Goal: Information Seeking & Learning: Learn about a topic

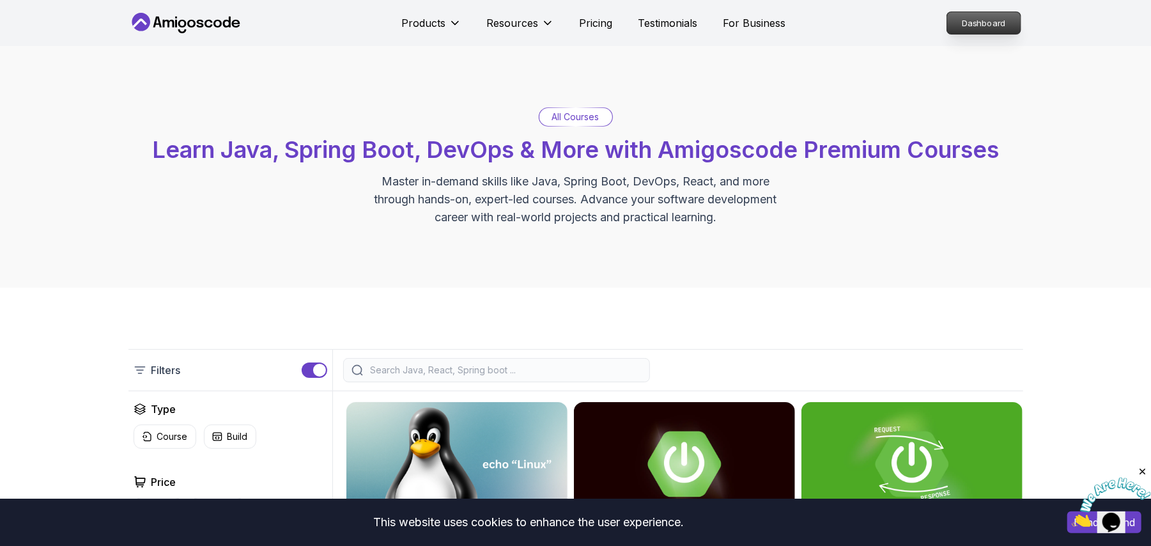
click at [975, 19] on p "Dashboard" at bounding box center [984, 23] width 74 height 22
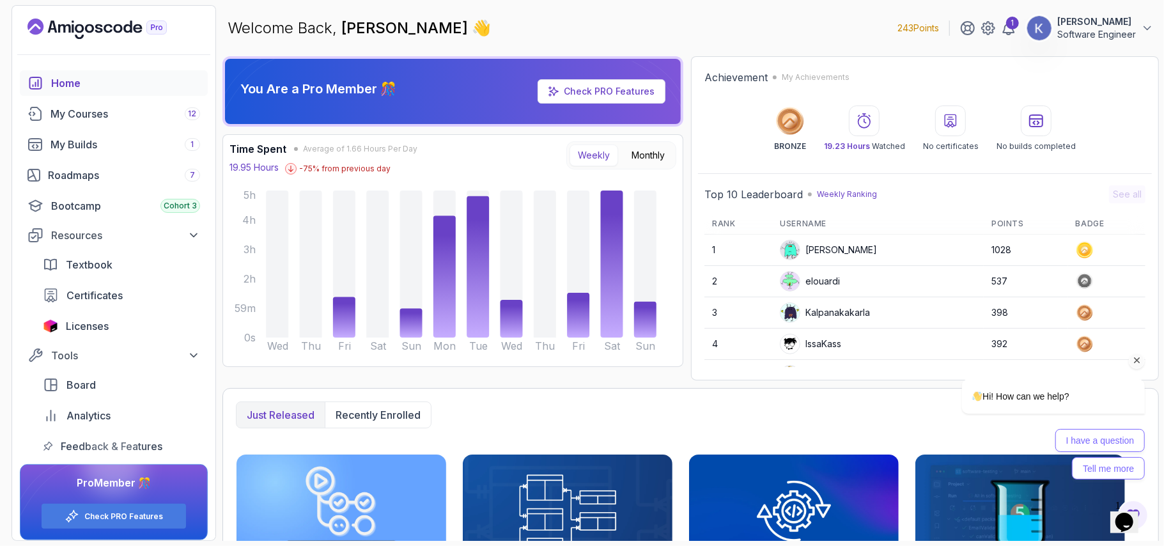
click at [1139, 301] on div "Hi! How can we help? I have a question Tell me more" at bounding box center [1035, 372] width 230 height 226
click at [1139, 300] on div "Hi! How can we help? I have a question Tell me more" at bounding box center [1035, 372] width 230 height 226
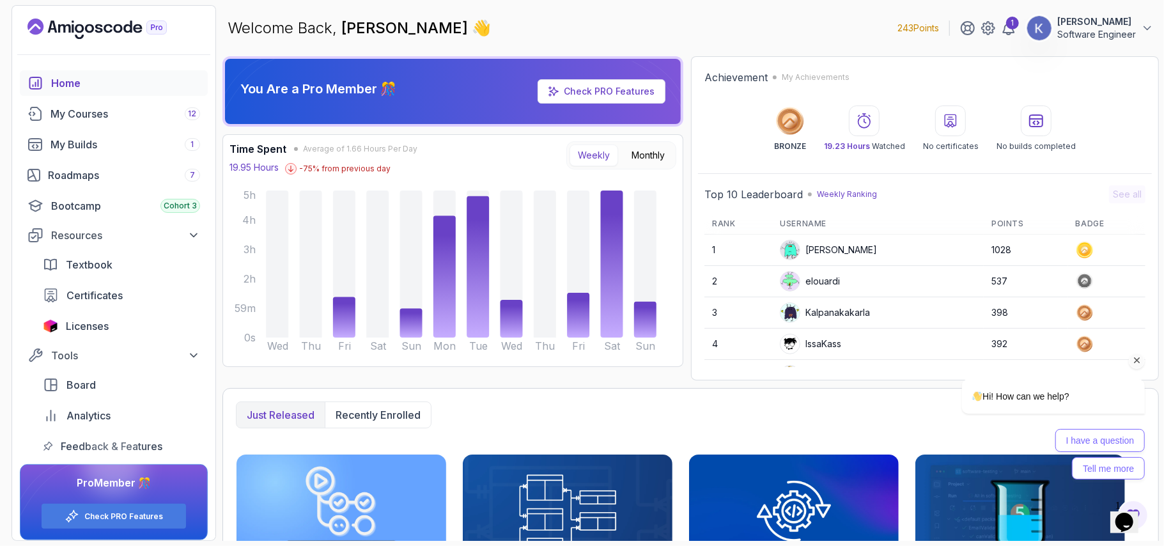
click at [1139, 300] on div "Hi! How can we help? I have a question Tell me more" at bounding box center [1035, 372] width 230 height 226
click at [1138, 359] on icon "Chat attention grabber" at bounding box center [1137, 360] width 12 height 12
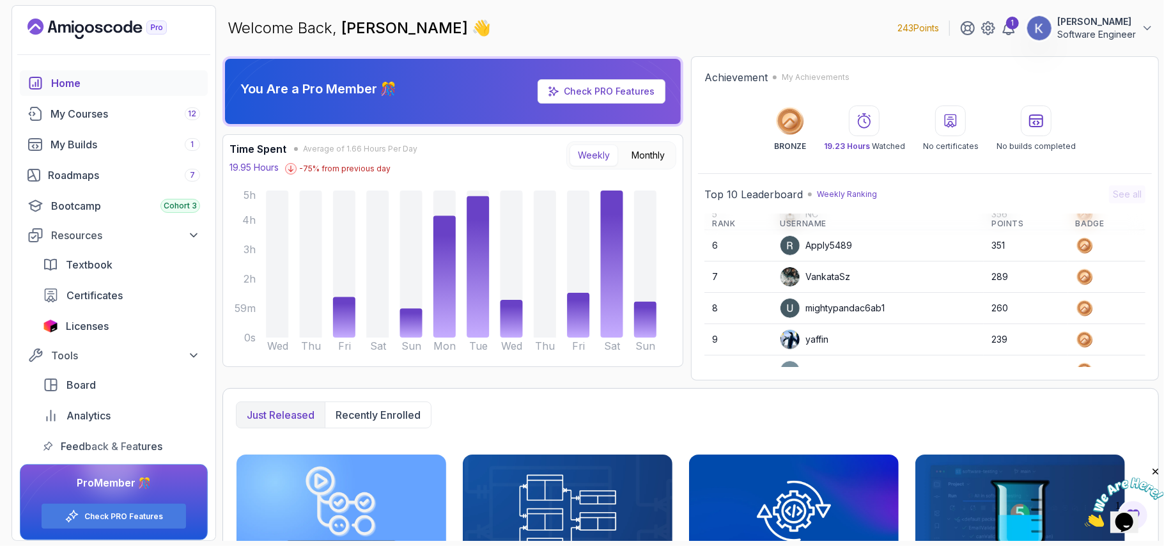
scroll to position [182, 0]
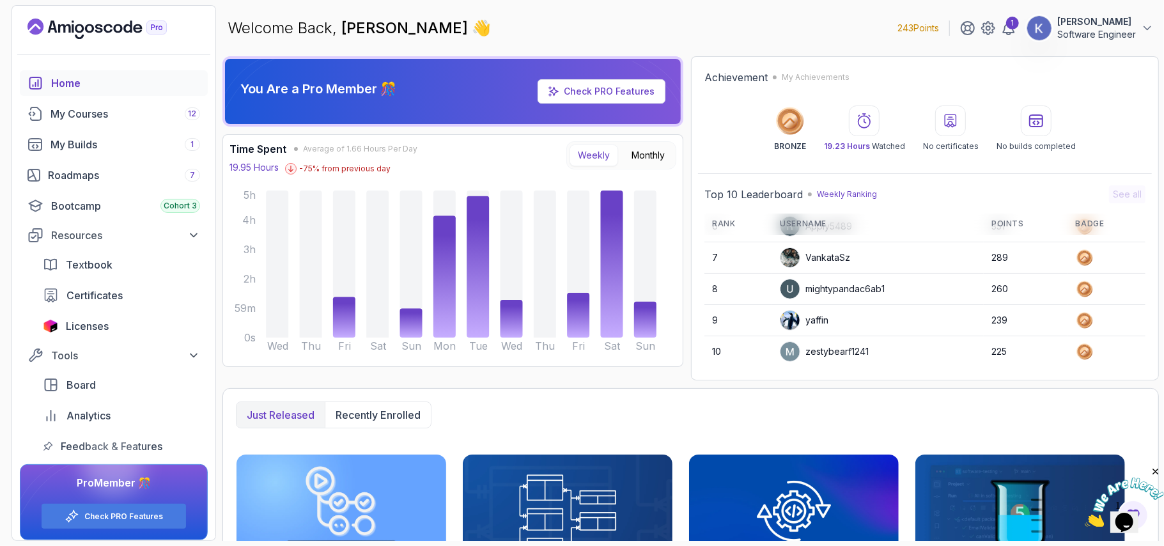
click at [82, 91] on link "Home" at bounding box center [114, 83] width 188 height 26
click at [115, 116] on div "My Courses 12" at bounding box center [125, 113] width 150 height 15
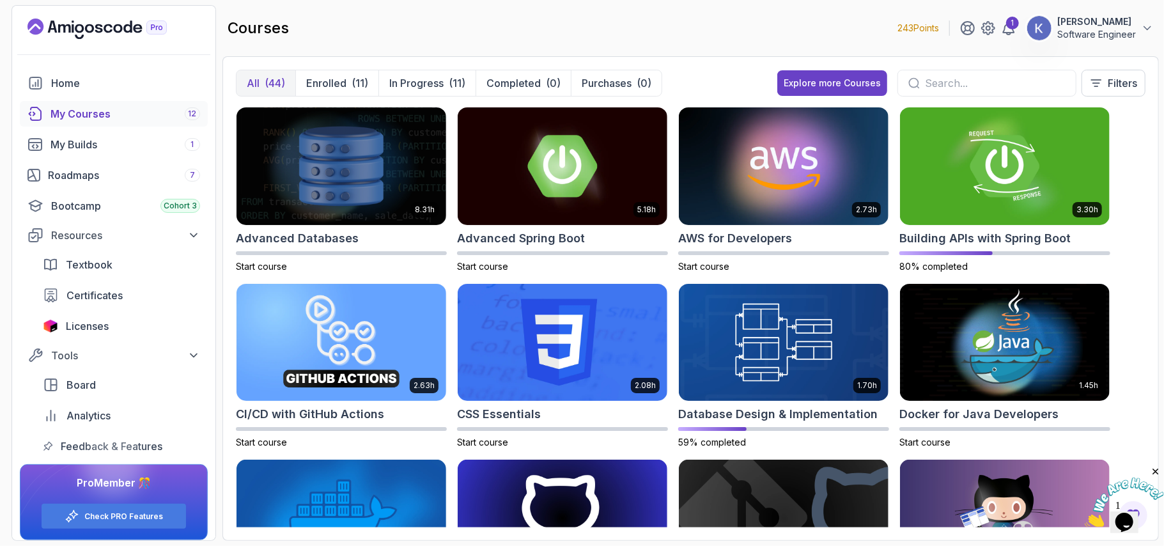
click at [963, 88] on input "text" at bounding box center [995, 82] width 141 height 15
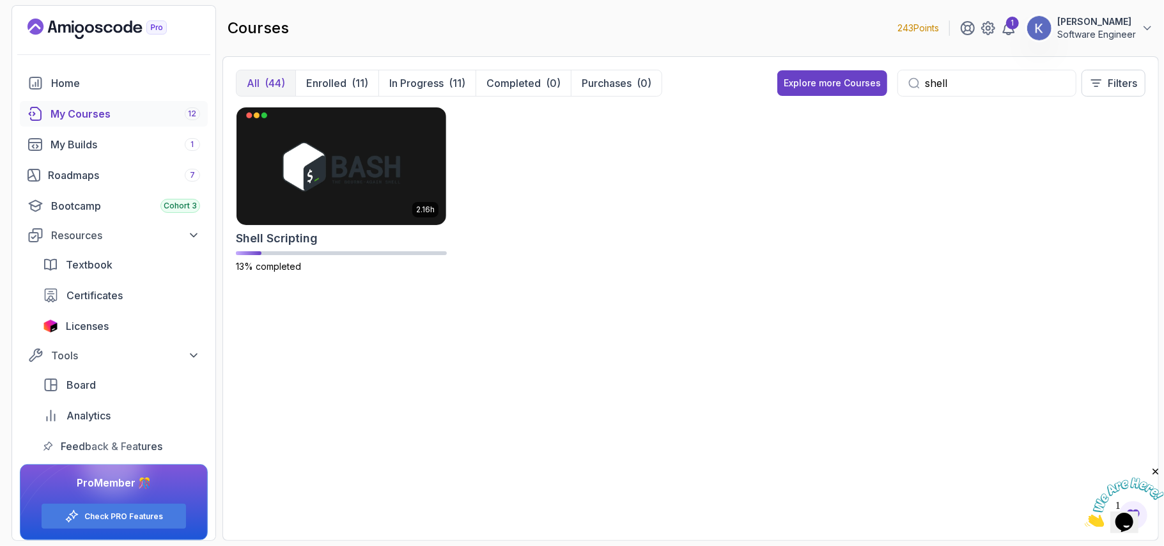
type input "shell"
click at [339, 159] on img at bounding box center [341, 165] width 220 height 123
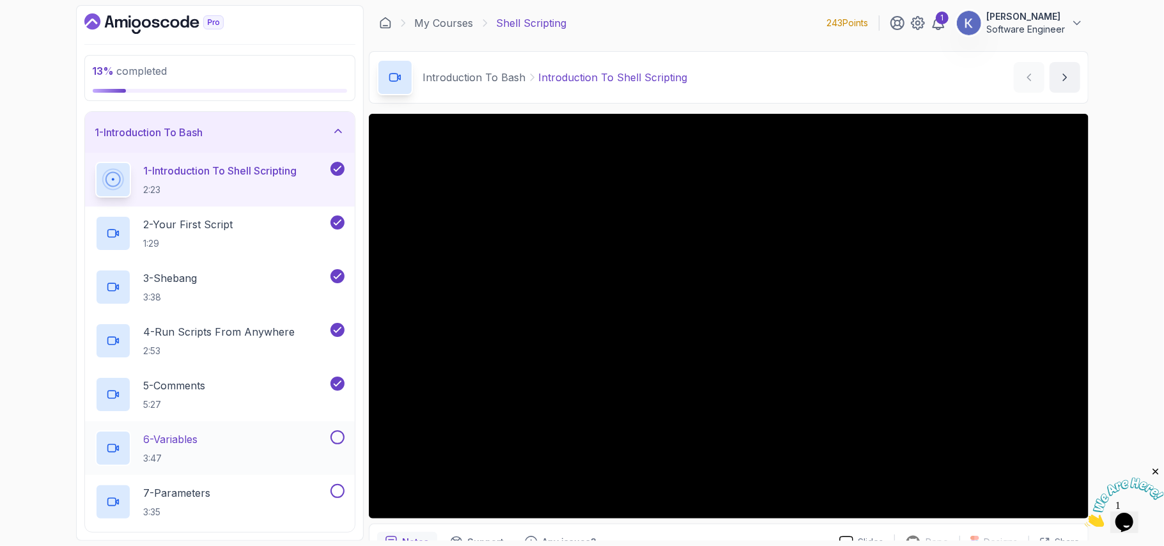
click at [226, 459] on div "6 - Variables 3:47" at bounding box center [211, 448] width 233 height 36
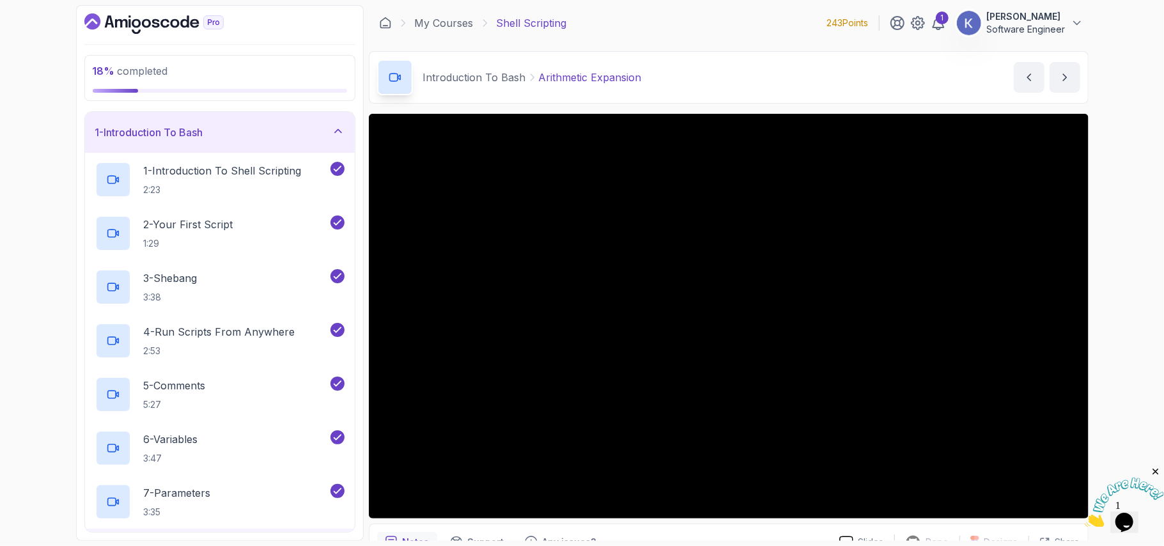
click at [90, 504] on div "7 - Parameters 3:35" at bounding box center [220, 502] width 270 height 54
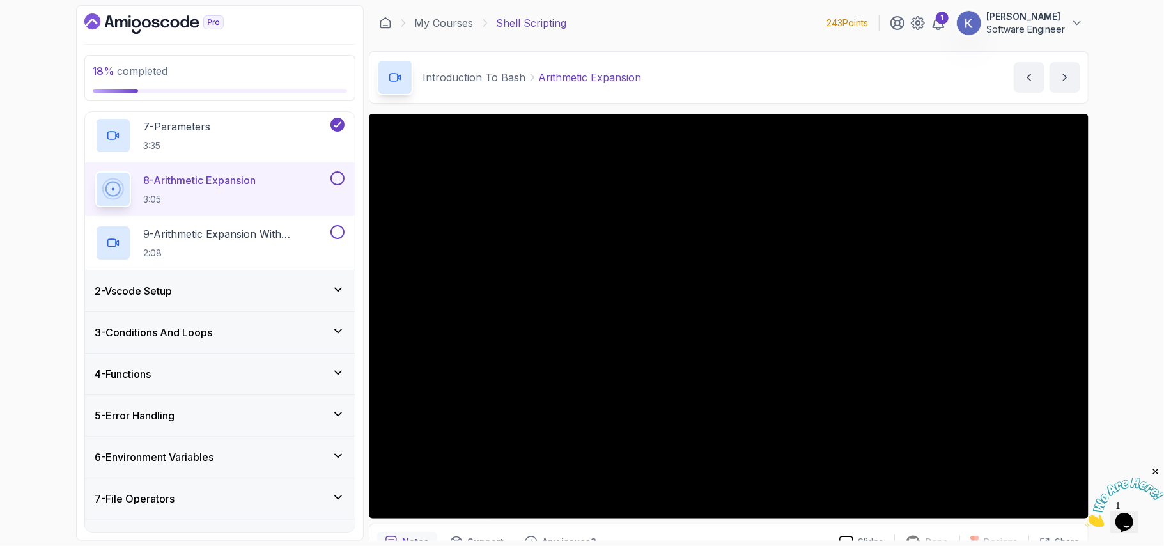
scroll to position [289, 0]
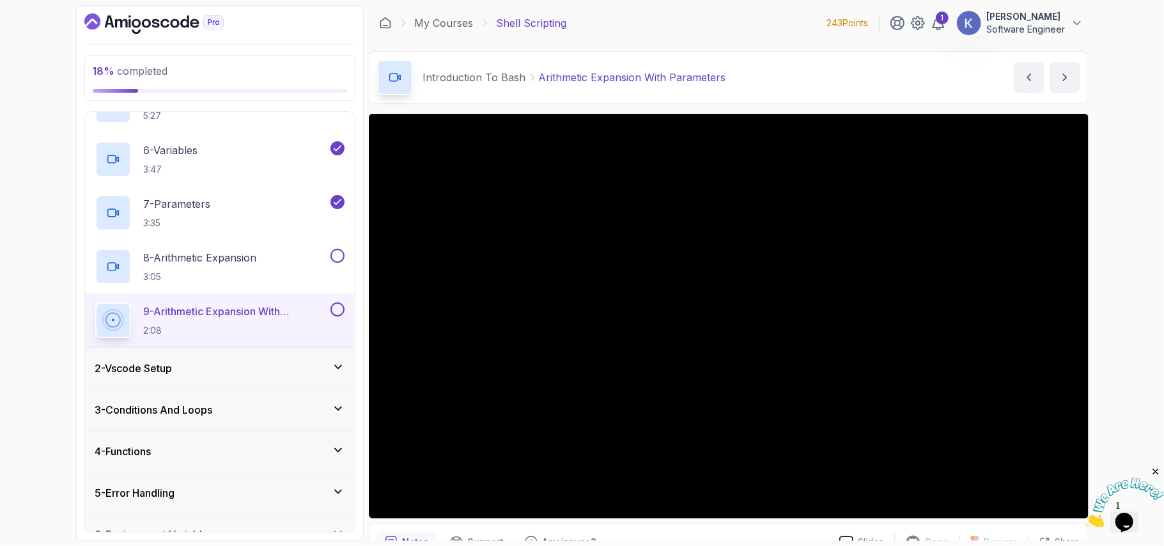
scroll to position [366, 0]
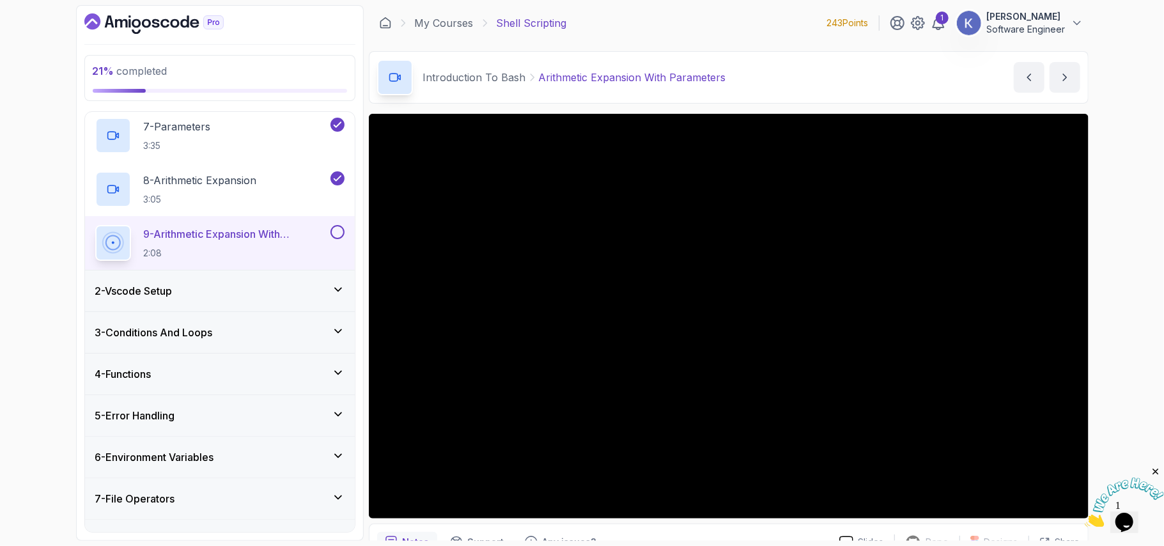
click at [323, 297] on div "2 - Vscode Setup" at bounding box center [219, 290] width 249 height 15
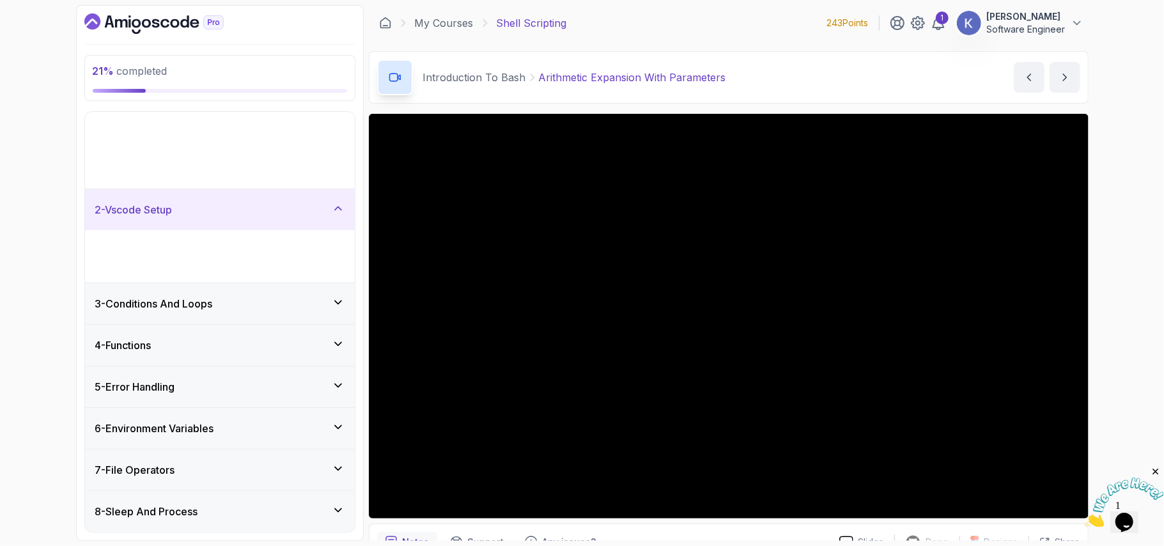
scroll to position [0, 0]
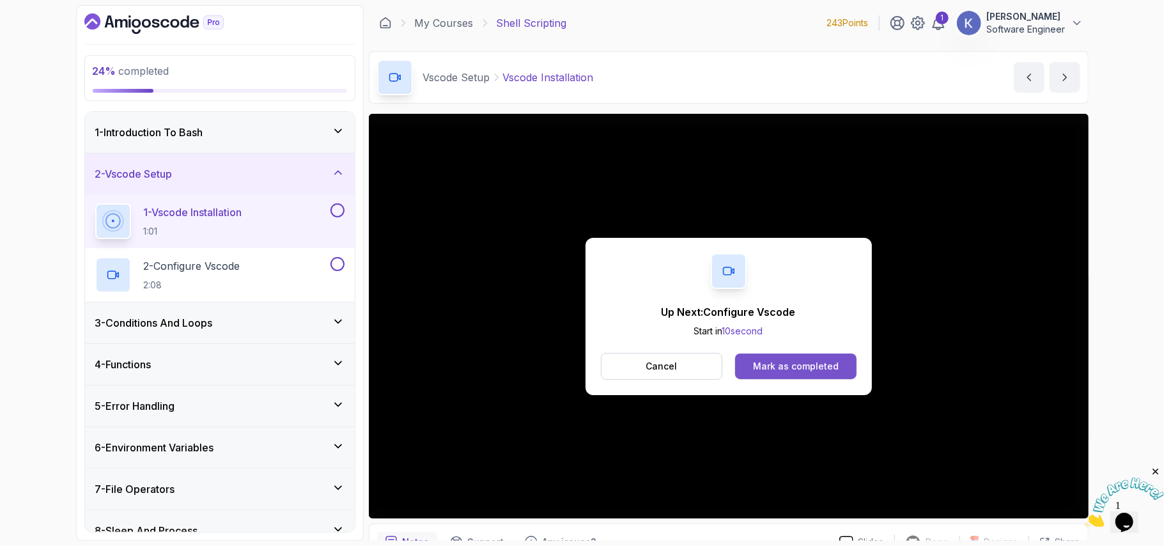
click at [775, 364] on div "Mark as completed" at bounding box center [796, 366] width 86 height 13
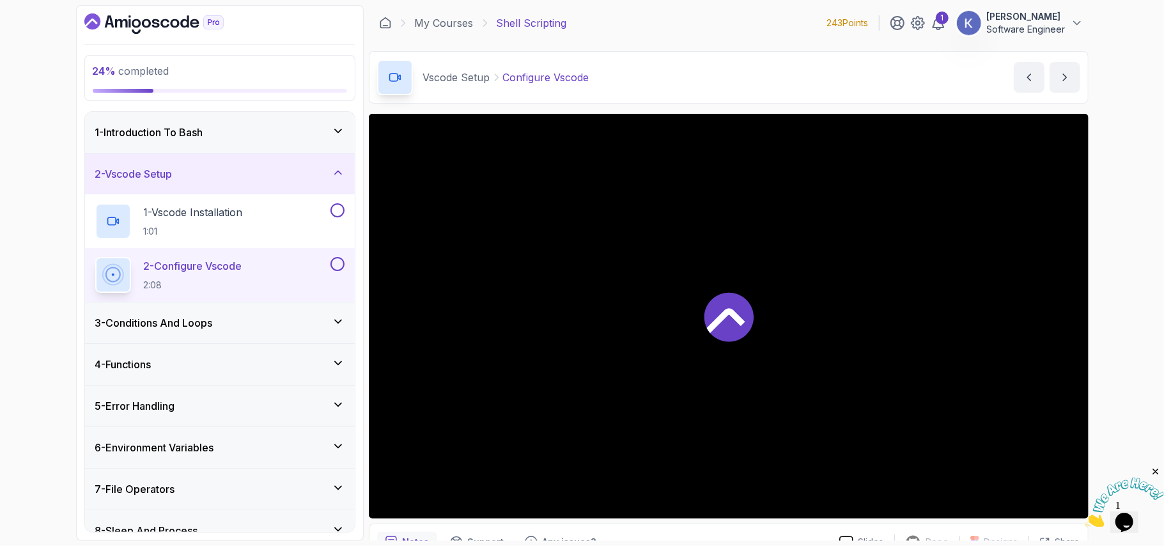
click at [775, 364] on div at bounding box center [729, 316] width 720 height 405
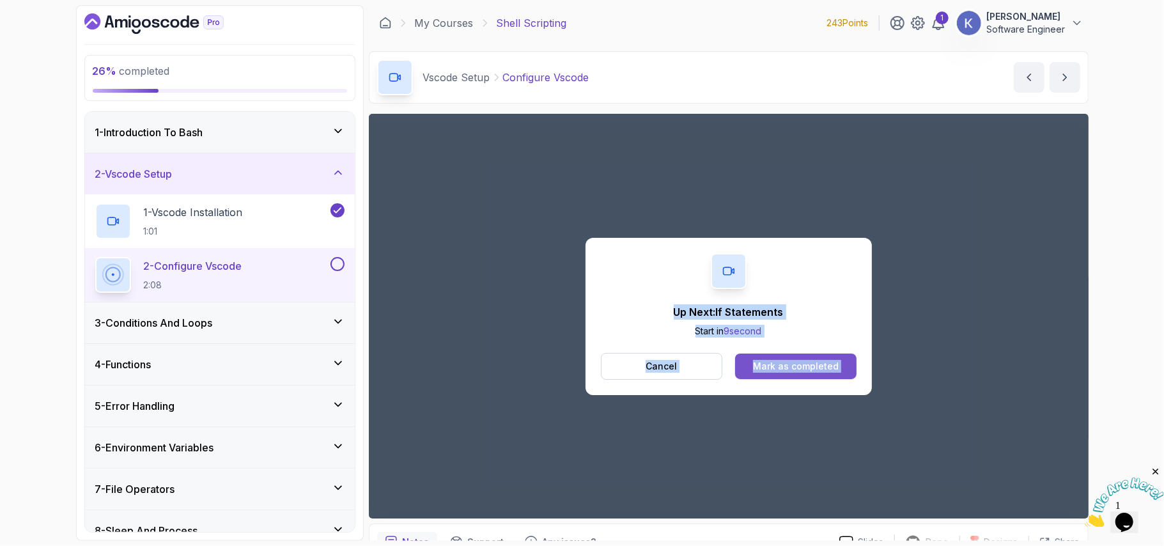
click at [798, 372] on div "Mark as completed" at bounding box center [796, 366] width 86 height 13
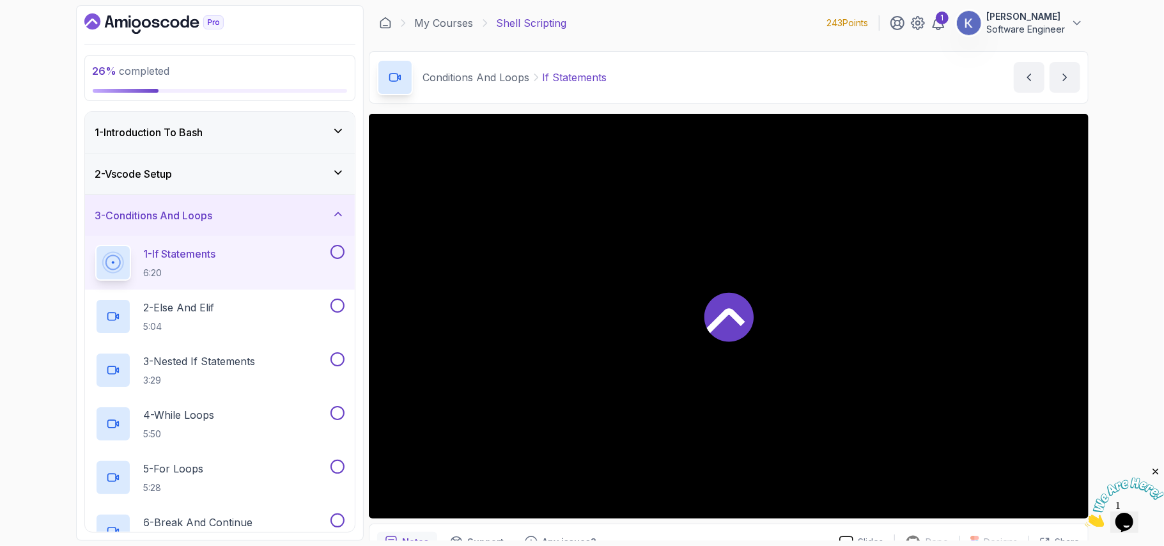
click at [805, 383] on div at bounding box center [729, 316] width 720 height 405
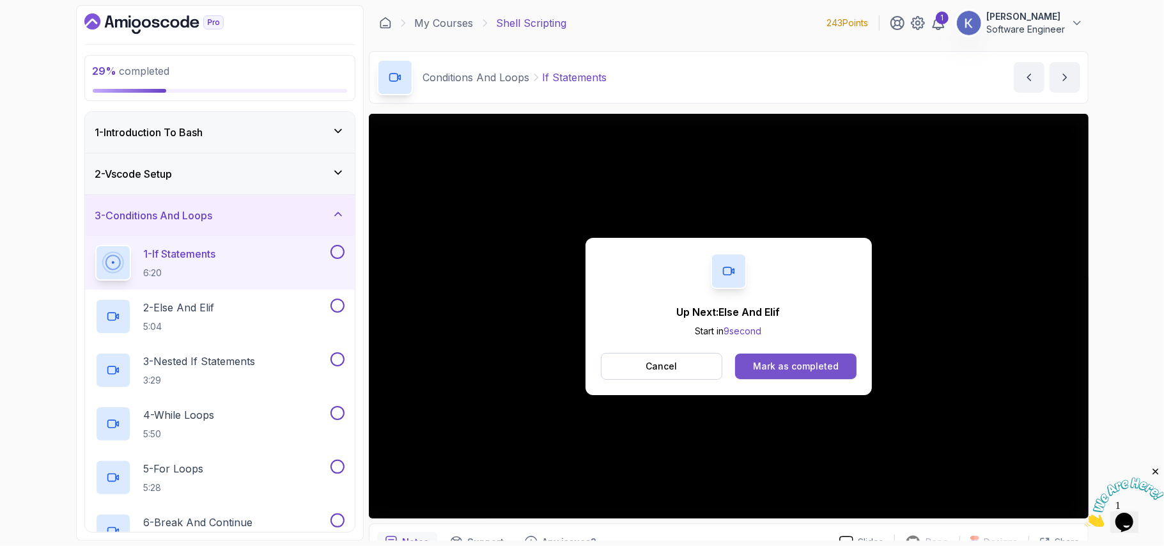
click at [806, 360] on div "Mark as completed" at bounding box center [796, 366] width 86 height 13
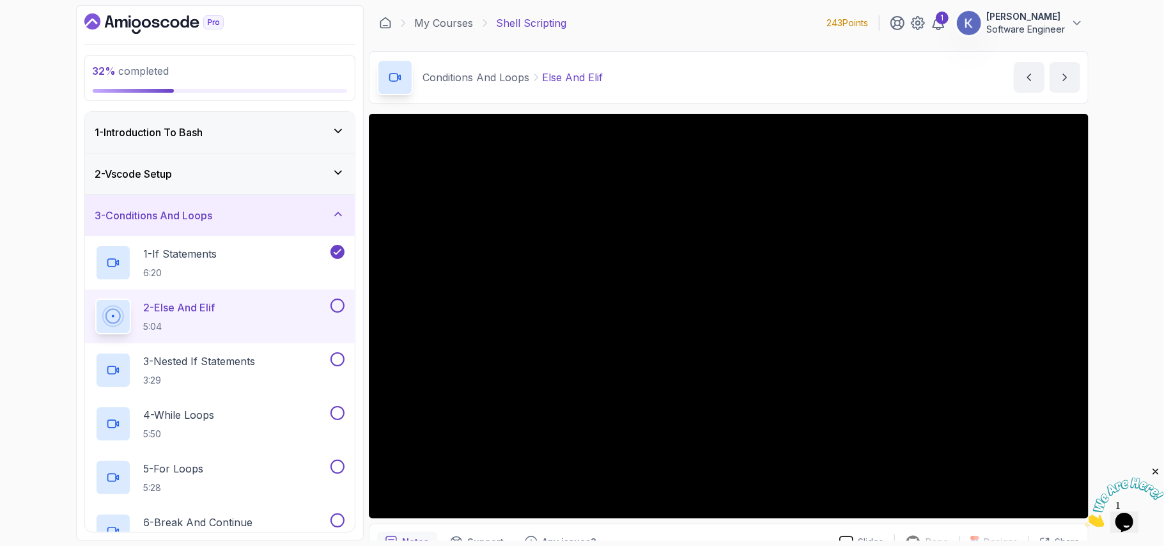
click at [90, 313] on div "2 - Else And Elif 5:04" at bounding box center [220, 317] width 270 height 54
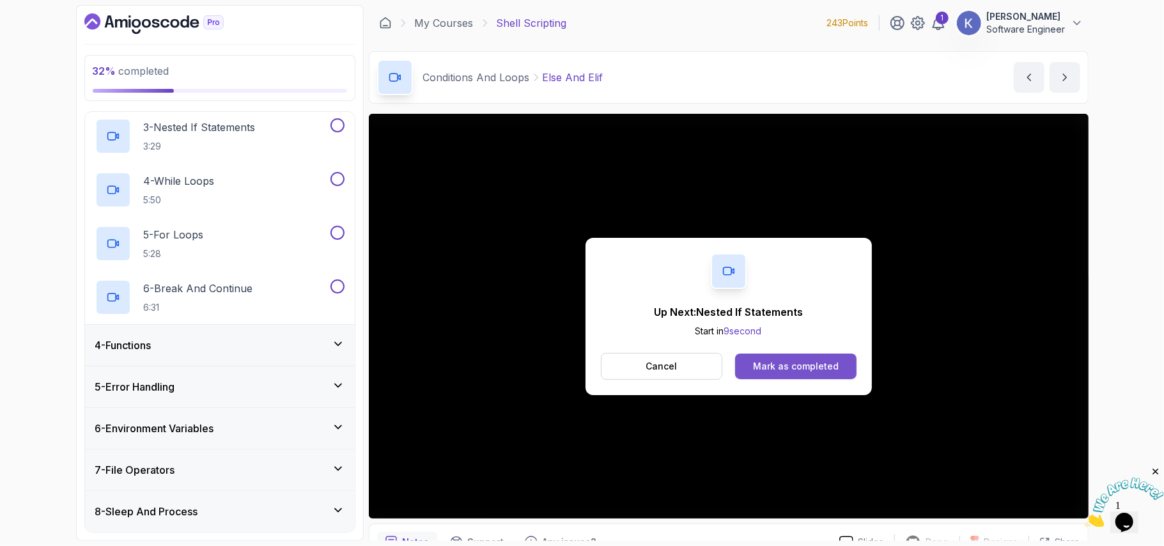
click at [796, 371] on div "Mark as completed" at bounding box center [796, 366] width 86 height 13
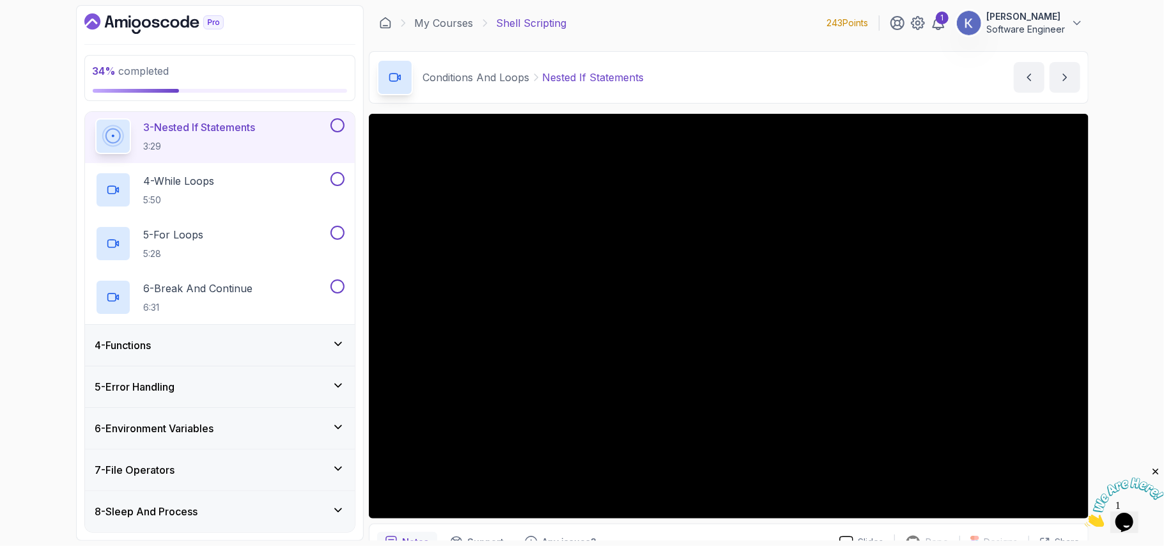
click at [318, 422] on div "6 - Environment Variables" at bounding box center [219, 428] width 249 height 15
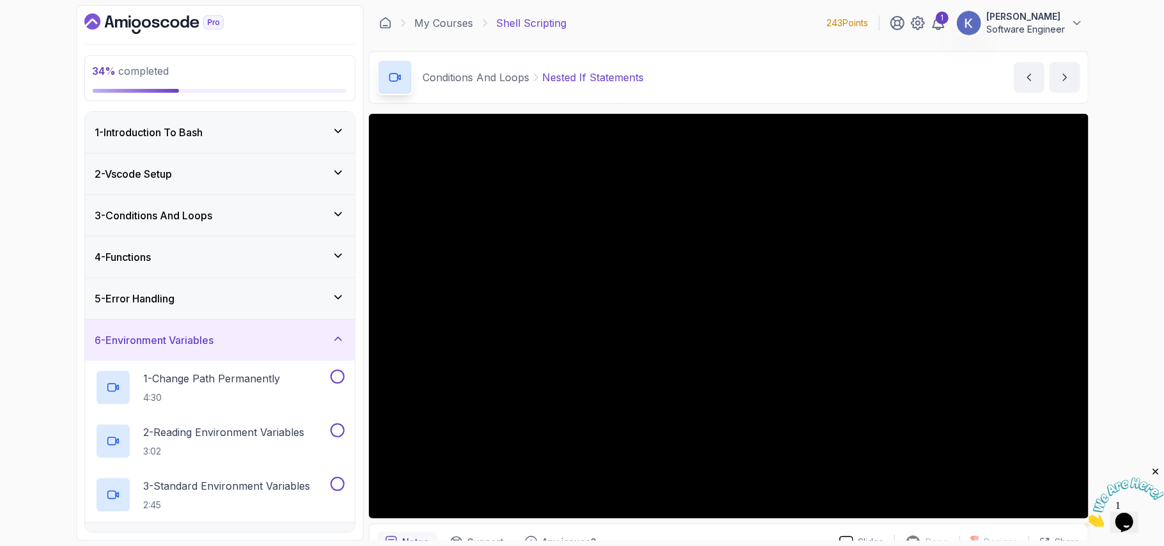
click at [239, 306] on div "5 - Error Handling" at bounding box center [219, 298] width 249 height 15
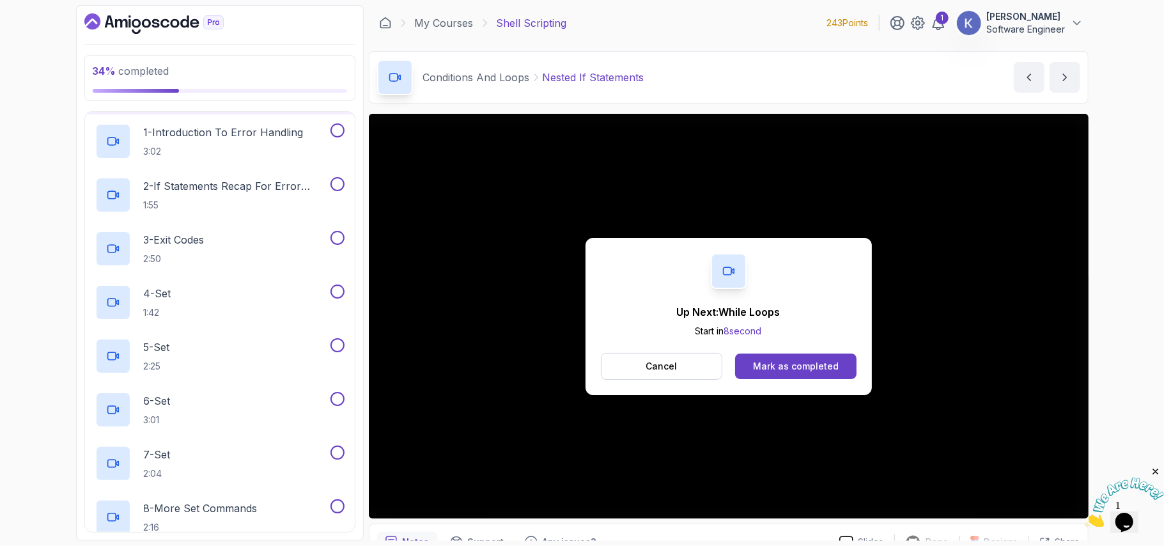
scroll to position [238, 0]
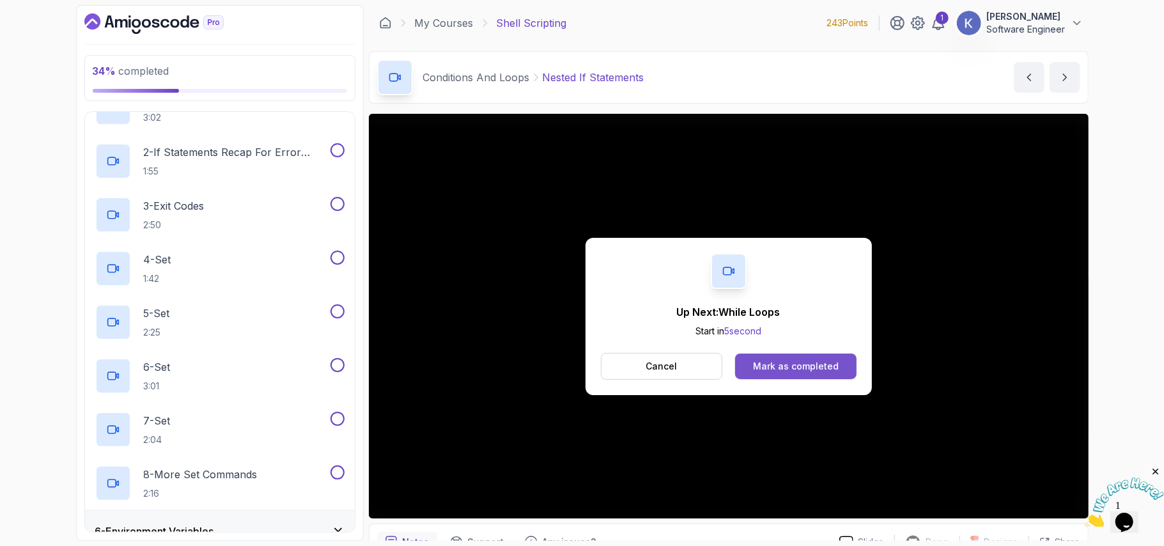
click at [848, 363] on button "Mark as completed" at bounding box center [795, 366] width 121 height 26
